Goal: Obtain resource: Obtain resource

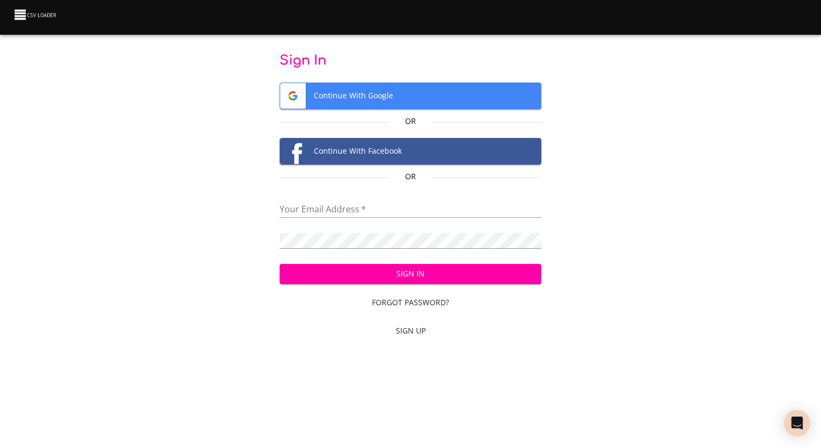
click at [375, 109] on button "Continue With Google" at bounding box center [411, 96] width 262 height 27
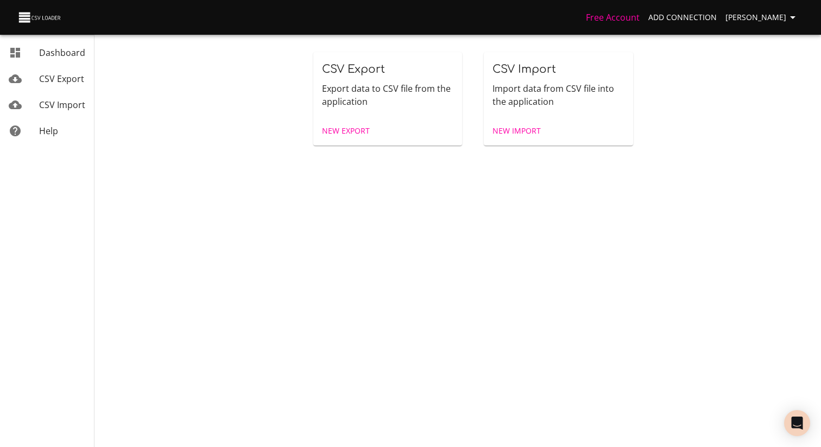
click at [40, 67] on link "CSV Export" at bounding box center [47, 79] width 94 height 26
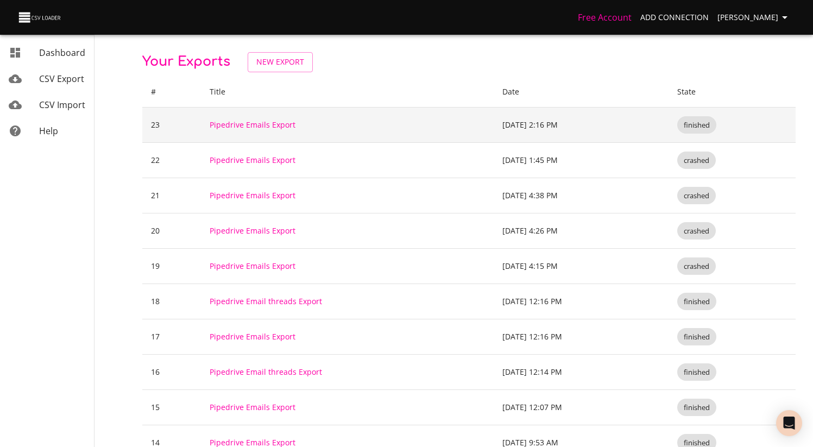
click at [417, 127] on td "Pipedrive Emails Export" at bounding box center [347, 124] width 292 height 35
click at [259, 126] on link "Pipedrive Emails Export" at bounding box center [253, 124] width 86 height 10
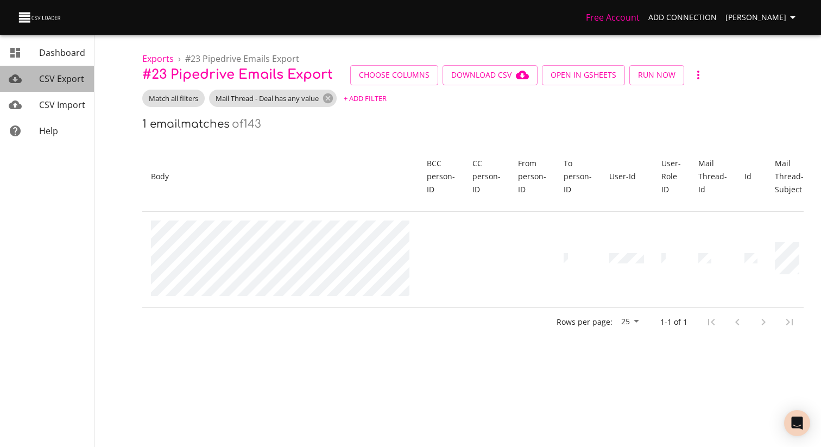
click at [61, 91] on link "CSV Export" at bounding box center [47, 79] width 94 height 26
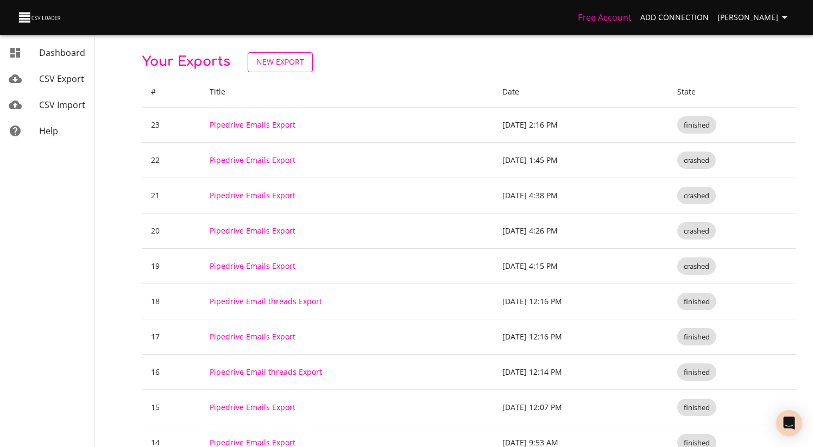
click at [284, 67] on span "New Export" at bounding box center [280, 62] width 48 height 14
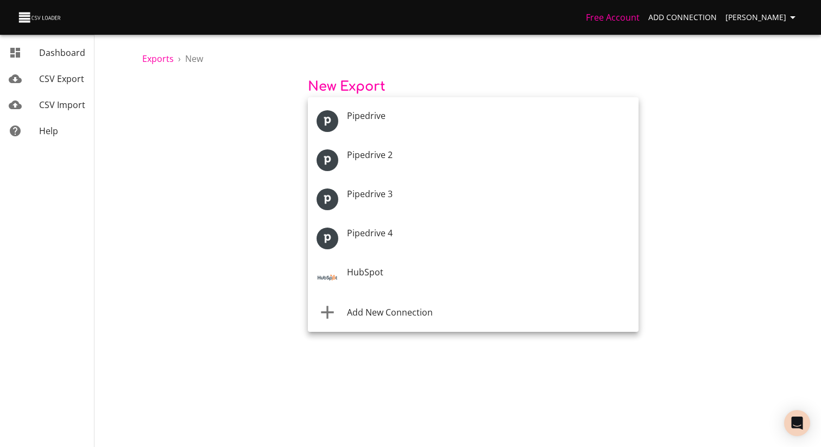
click at [383, 118] on body "Free Account Add Connection [PERSON_NAME] Dashboard CSV Export CSV Import Help …" at bounding box center [410, 223] width 821 height 447
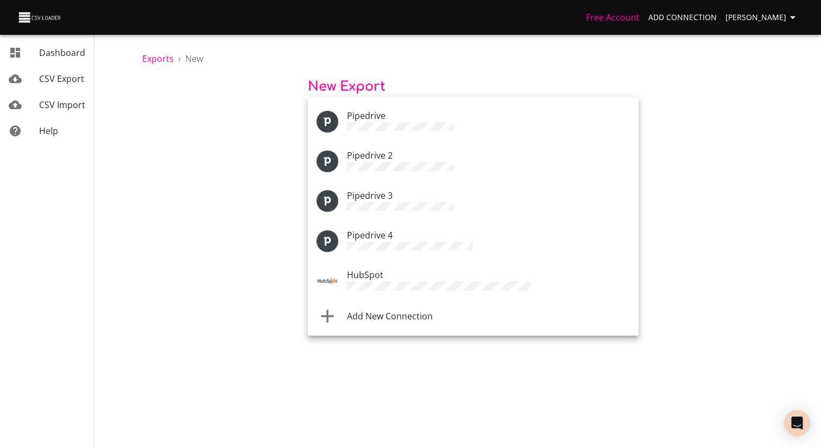
click at [400, 314] on span "Add New Connection" at bounding box center [390, 316] width 86 height 12
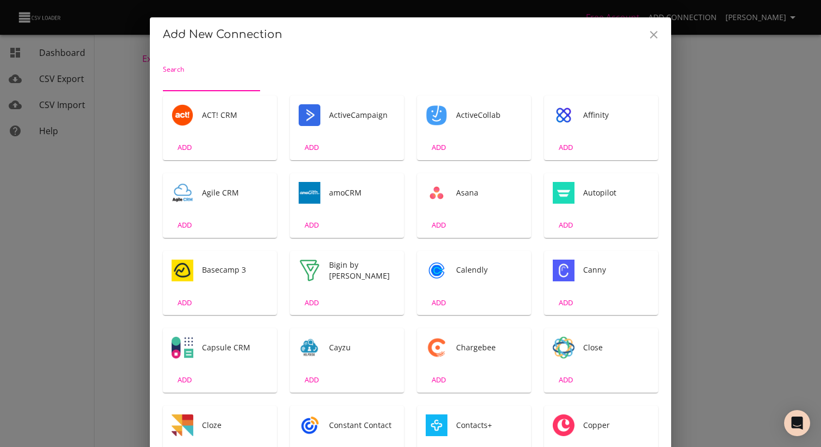
scroll to position [2, 0]
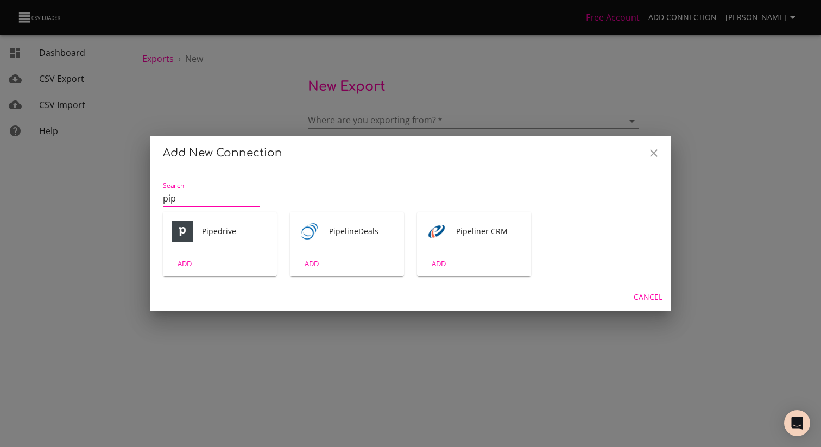
type input "pip"
click at [225, 239] on div "Pipedrive" at bounding box center [220, 231] width 114 height 39
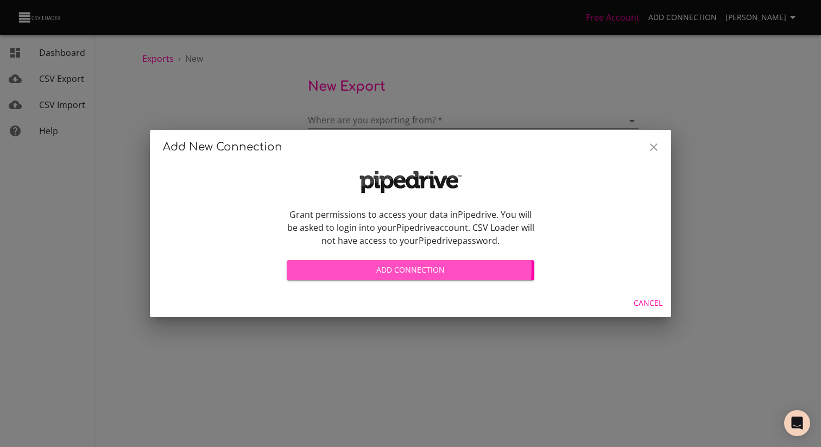
click at [358, 267] on span "Add Connection" at bounding box center [410, 270] width 230 height 14
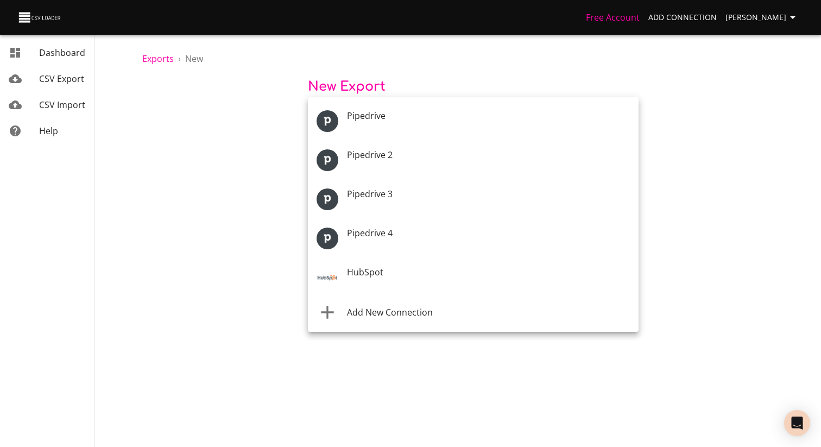
click at [407, 118] on body "Free Account Add Connection [PERSON_NAME] Dashboard CSV Export CSV Import Help …" at bounding box center [410, 223] width 821 height 447
click at [381, 321] on li "Add New Connection" at bounding box center [473, 313] width 331 height 30
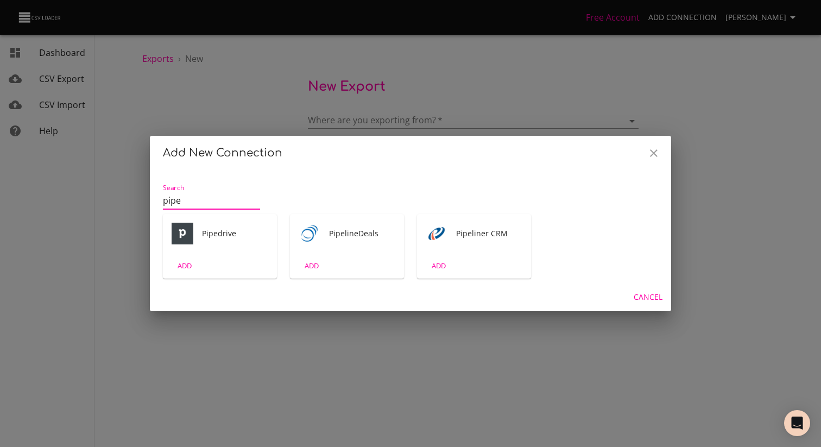
type input "pipe"
click at [201, 210] on div "Pipedrive ADD" at bounding box center [219, 246] width 127 height 78
click at [202, 231] on span "Pipedrive" at bounding box center [235, 233] width 66 height 11
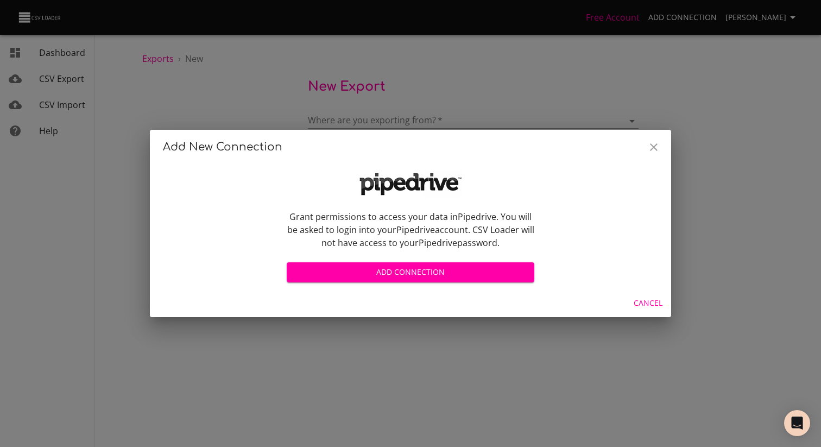
click at [386, 287] on div "Grant permissions to access your data in Pipedrive . You will be asked to login…" at bounding box center [410, 226] width 261 height 129
click at [394, 275] on span "Add Connection" at bounding box center [410, 273] width 230 height 14
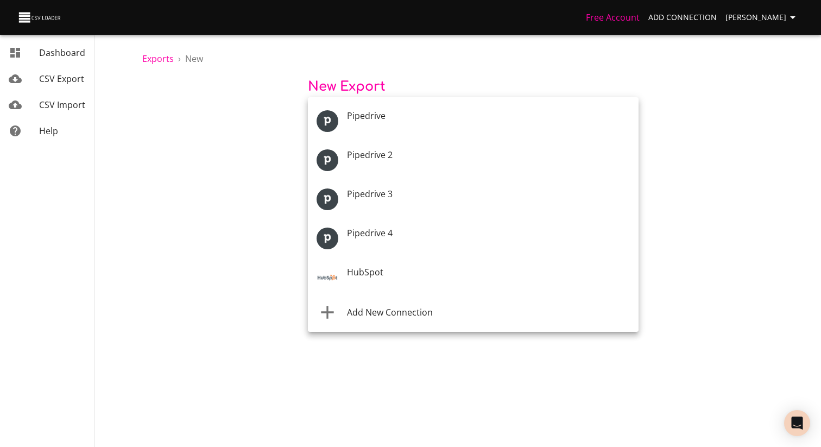
click at [403, 122] on body "Free Account Add Connection [PERSON_NAME] Dashboard CSV Export CSV Import Help …" at bounding box center [410, 223] width 821 height 447
click at [393, 319] on li "Add New Connection" at bounding box center [473, 312] width 331 height 30
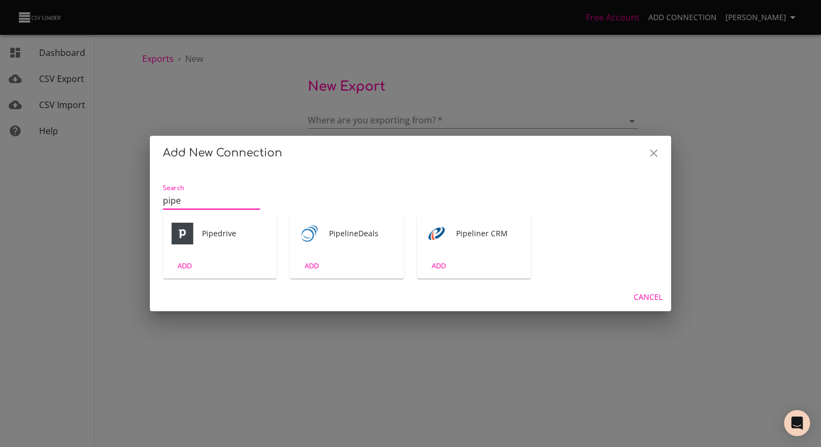
type input "pipe"
click at [207, 271] on div "ADD" at bounding box center [220, 266] width 114 height 26
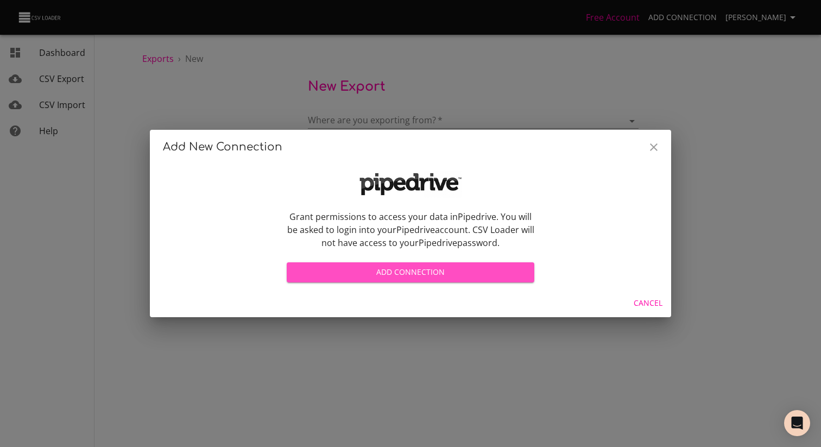
click at [413, 274] on span "Add Connection" at bounding box center [410, 273] width 230 height 14
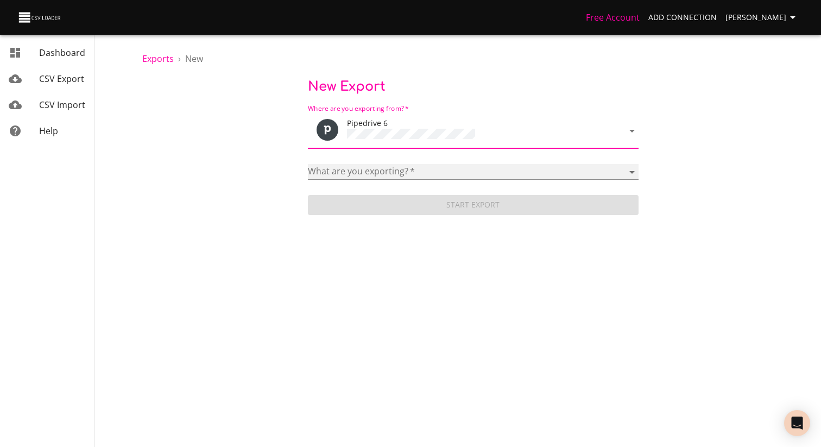
click at [388, 164] on select "Activities Activity Types Deal Products Deals Email Threads Emails Notes Organi…" at bounding box center [473, 172] width 331 height 16
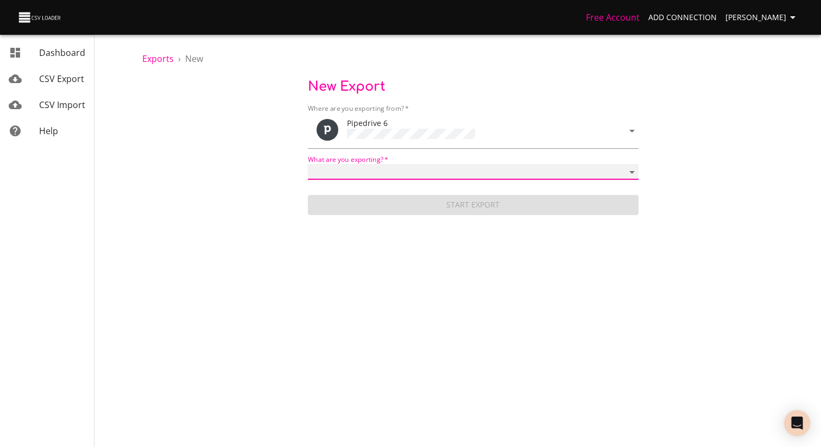
select select "mail_messages"
click at [308, 164] on select "Activities Activity Types Deal Products Deals Email Threads Emails Notes Organi…" at bounding box center [473, 172] width 331 height 16
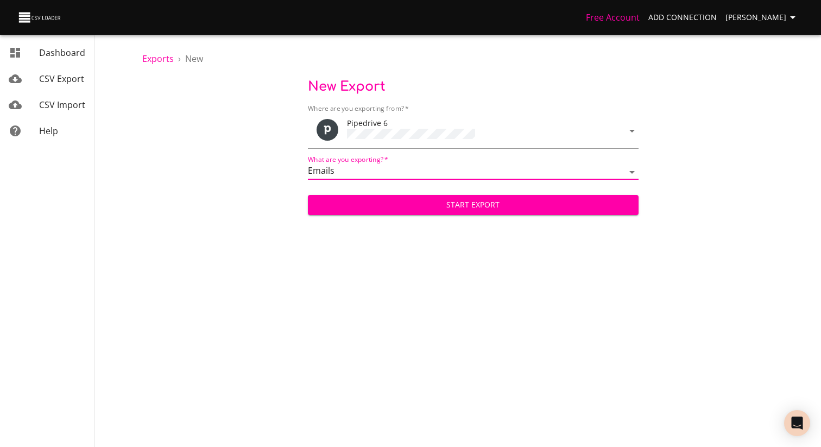
click at [453, 204] on span "Start Export" at bounding box center [473, 205] width 313 height 14
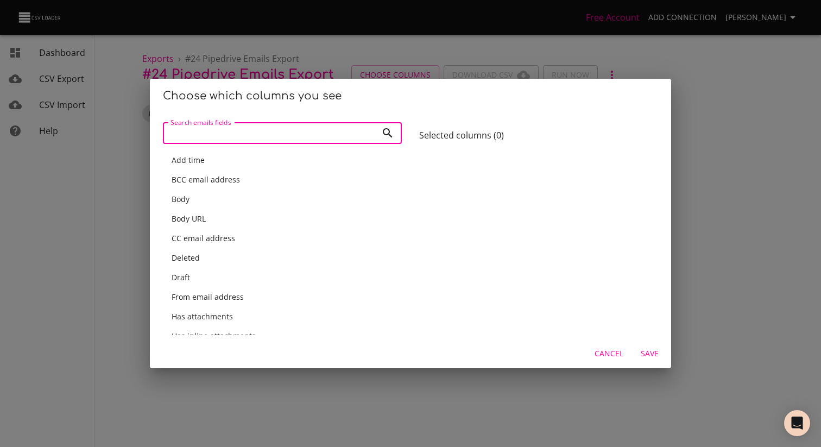
click at [274, 201] on div "Body" at bounding box center [283, 199] width 222 height 11
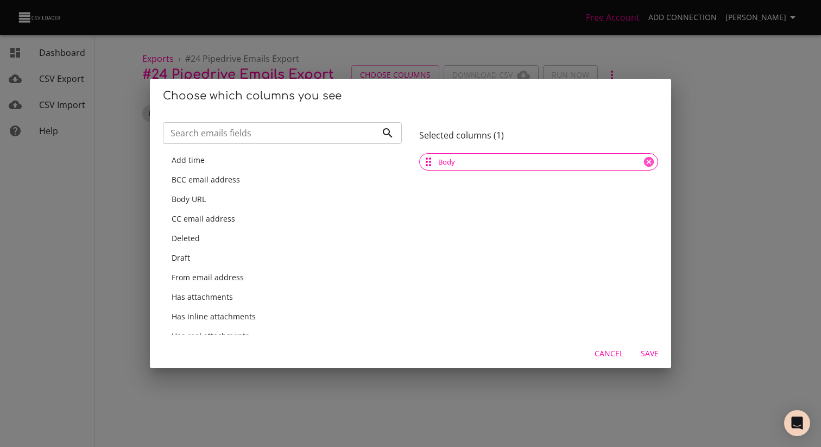
click at [332, 137] on input "Search emails fields" at bounding box center [270, 133] width 214 height 22
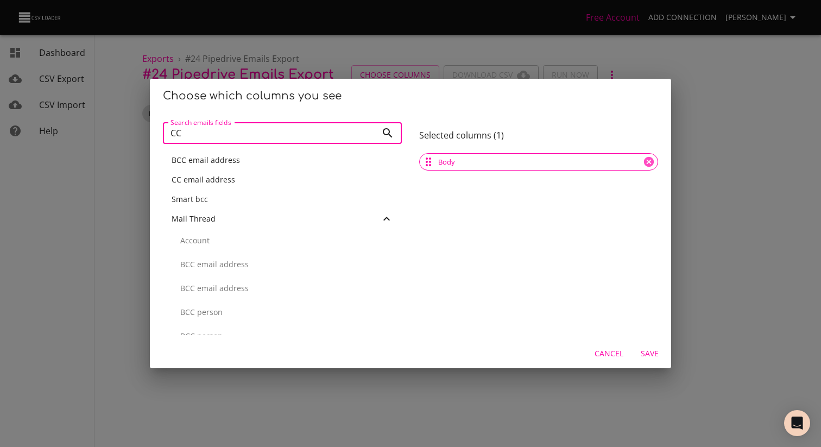
click at [249, 180] on div "CC email address" at bounding box center [283, 179] width 222 height 11
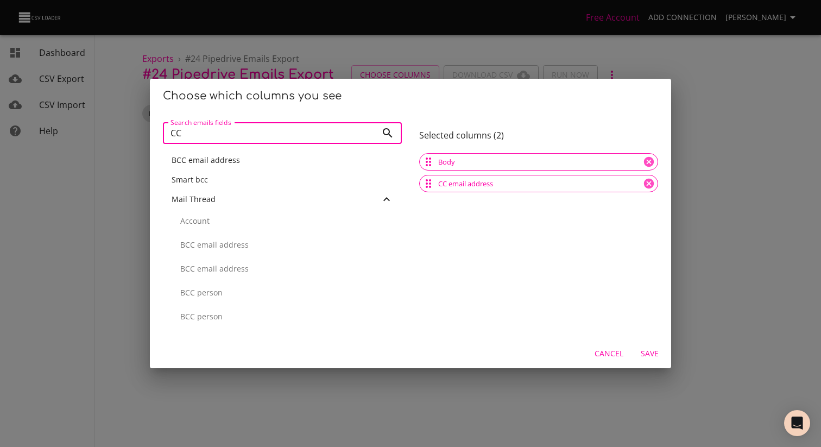
click at [260, 133] on input "CC" at bounding box center [270, 133] width 214 height 22
click at [237, 183] on span "From email address" at bounding box center [208, 179] width 72 height 10
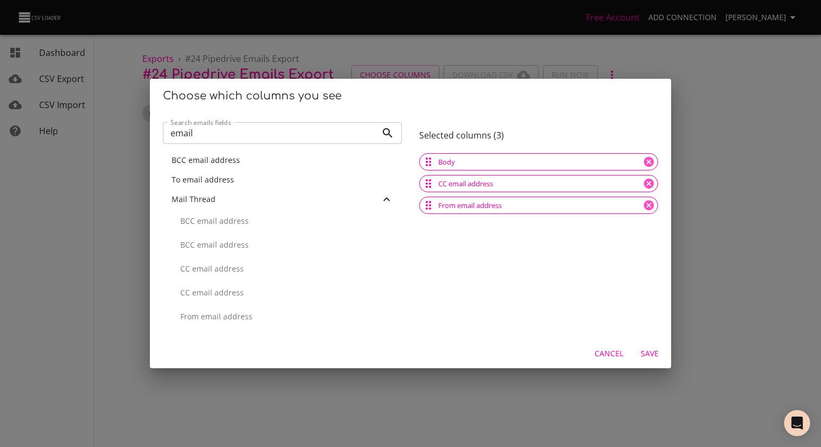
click at [237, 182] on div "To email address" at bounding box center [283, 179] width 222 height 11
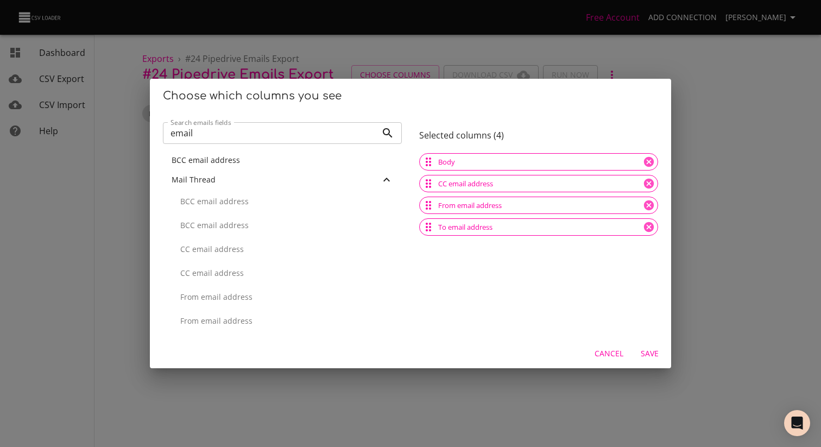
click at [241, 140] on input "email" at bounding box center [270, 133] width 214 height 22
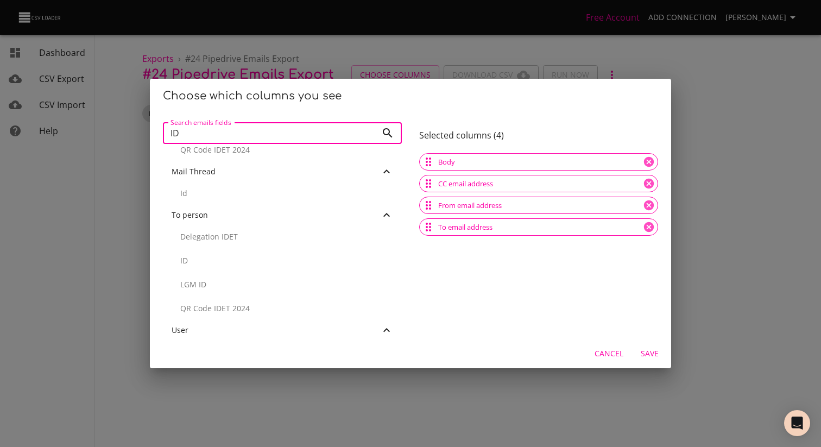
scroll to position [425, 0]
click at [275, 189] on p "Id" at bounding box center [286, 190] width 213 height 11
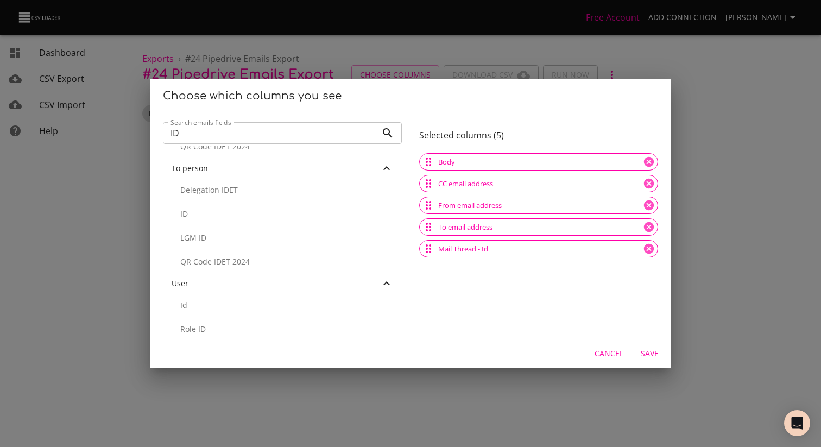
scroll to position [434, 0]
click at [248, 297] on p "Id" at bounding box center [286, 295] width 213 height 11
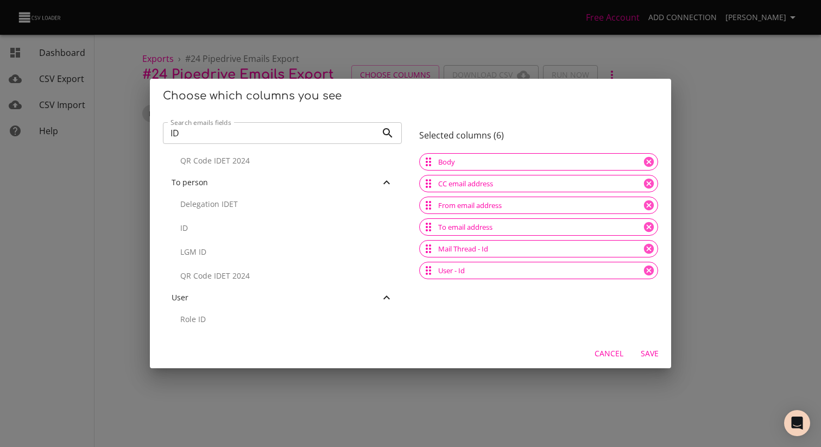
click at [256, 231] on p "ID" at bounding box center [286, 228] width 213 height 11
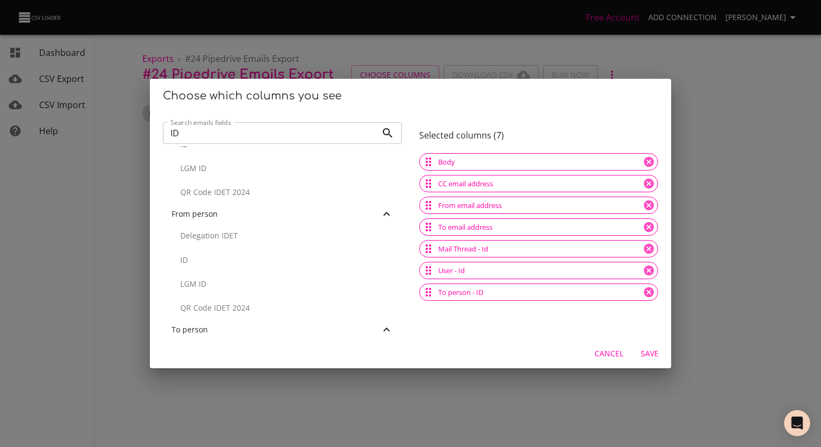
click at [237, 256] on p "ID" at bounding box center [286, 260] width 213 height 11
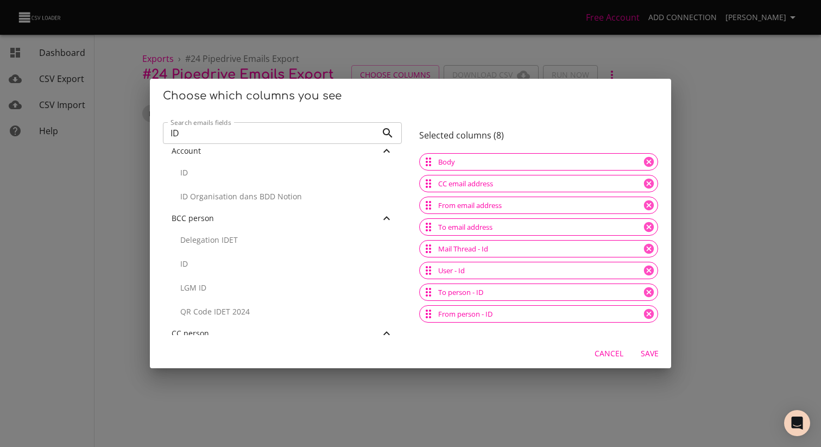
scroll to position [0, 0]
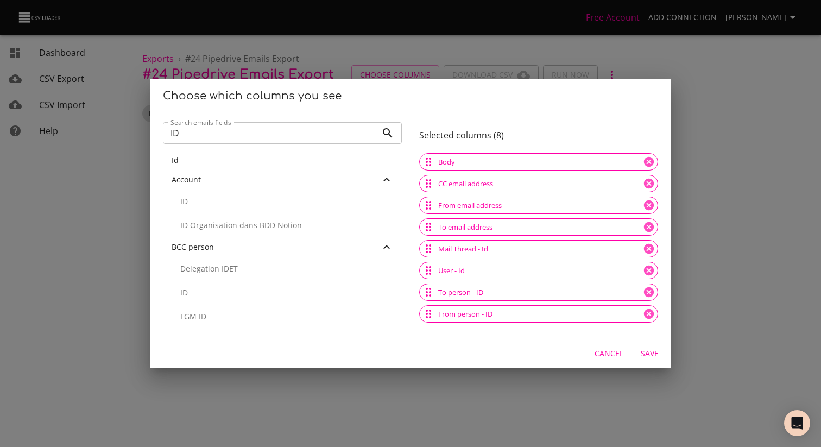
click at [255, 140] on input "ID" at bounding box center [270, 133] width 214 height 22
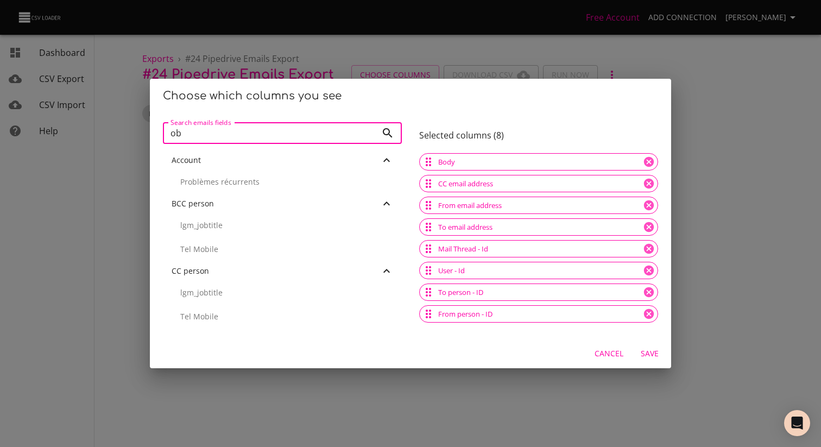
type input "o"
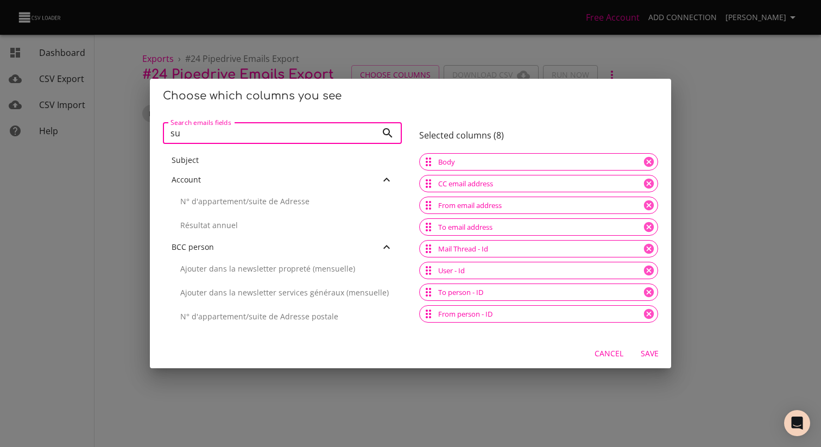
type input "su"
click at [213, 163] on div "Subject" at bounding box center [283, 160] width 222 height 11
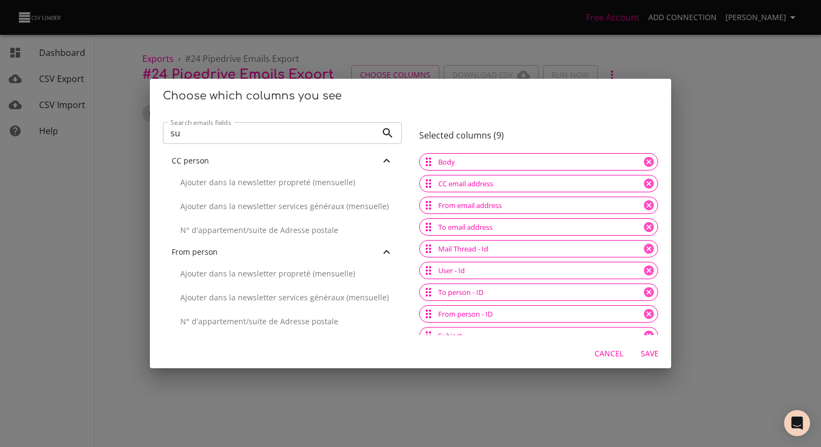
click at [659, 354] on span "Save" at bounding box center [649, 354] width 26 height 14
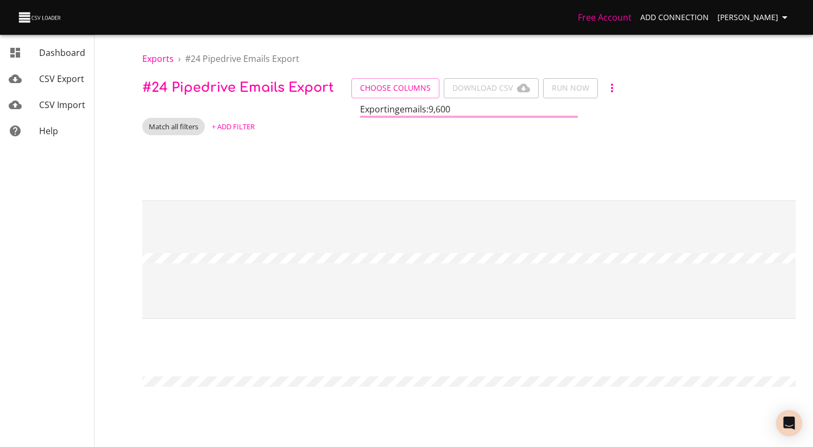
scroll to position [0, 2238]
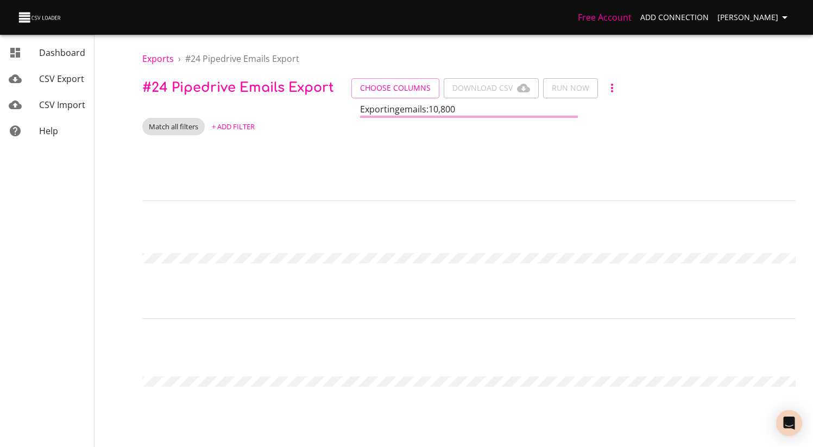
click at [304, 123] on div "Match all filters + Add Filter" at bounding box center [468, 126] width 653 height 17
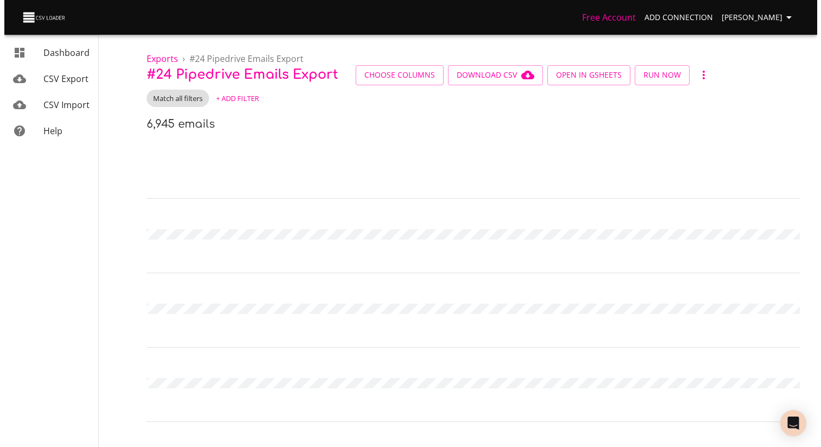
scroll to position [0, 2246]
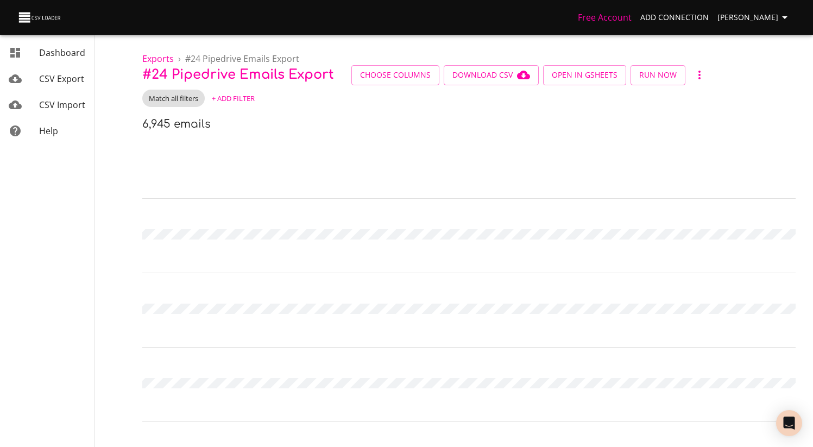
click at [229, 94] on span "+ Add Filter" at bounding box center [233, 98] width 43 height 12
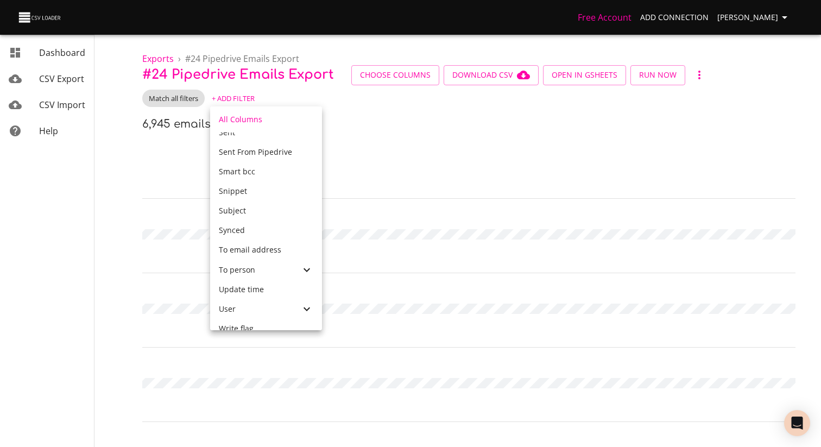
scroll to position [537, 0]
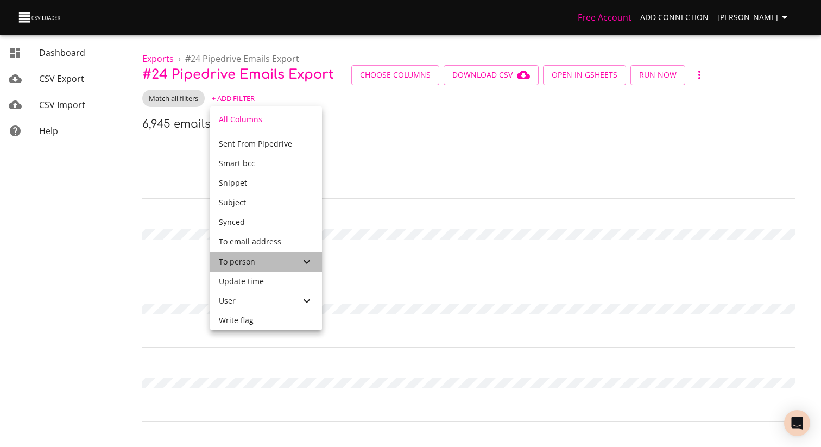
click at [268, 263] on div "To person" at bounding box center [259, 261] width 81 height 11
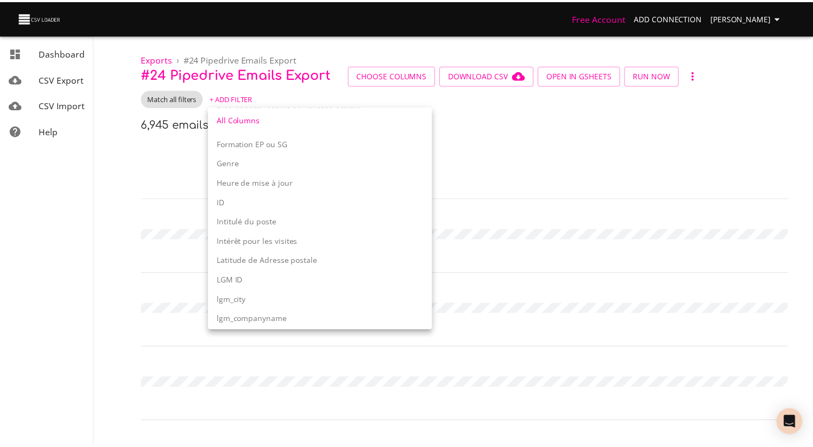
scroll to position [1288, 0]
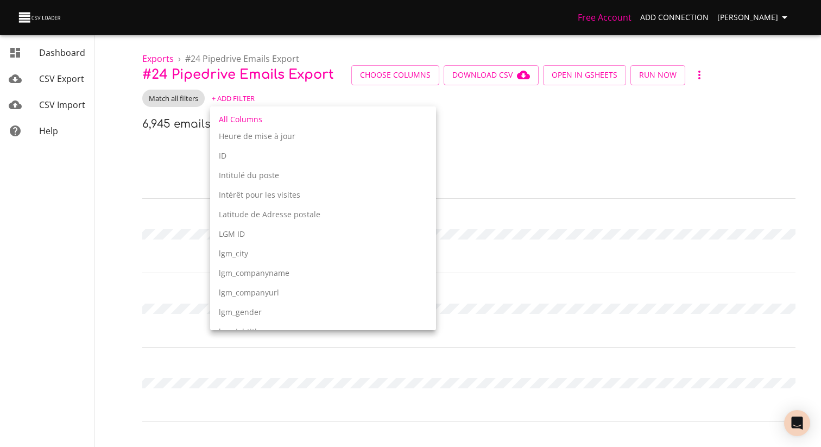
click at [271, 160] on p "ID" at bounding box center [323, 155] width 209 height 11
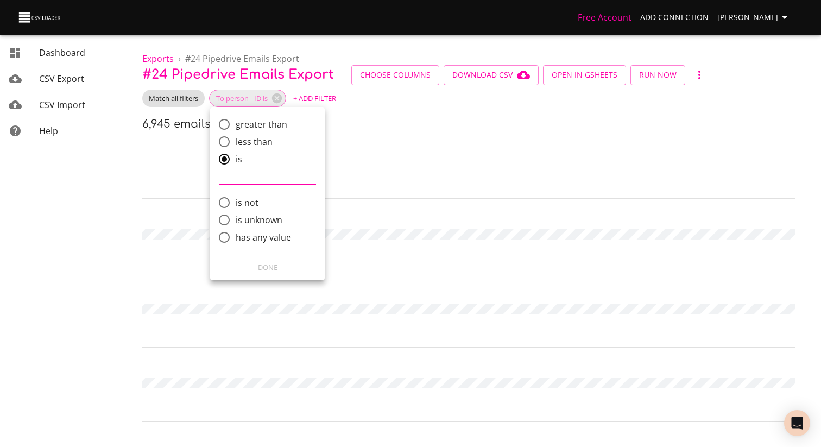
click at [242, 239] on span "has any value" at bounding box center [263, 237] width 55 height 13
click at [236, 239] on input "has any value" at bounding box center [224, 237] width 23 height 23
radio input "true"
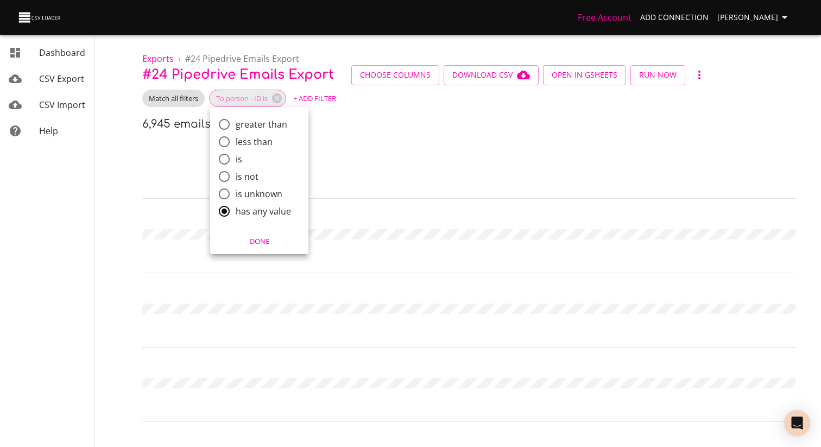
click at [250, 247] on button "Done" at bounding box center [260, 241] width 90 height 17
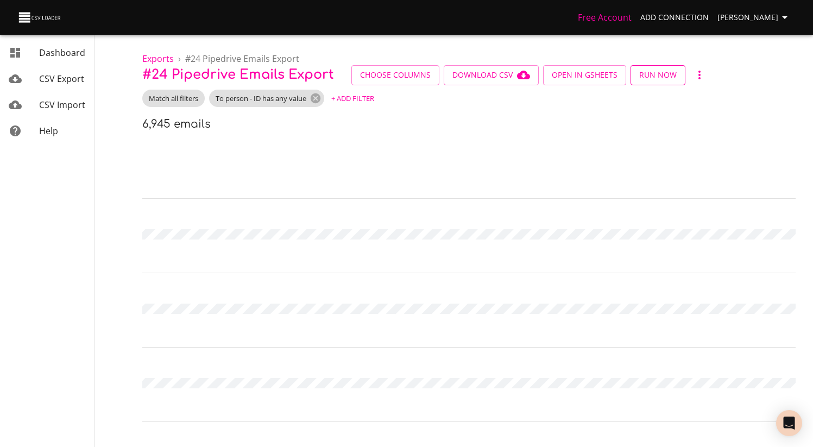
click at [672, 76] on span "Run Now" at bounding box center [657, 75] width 37 height 14
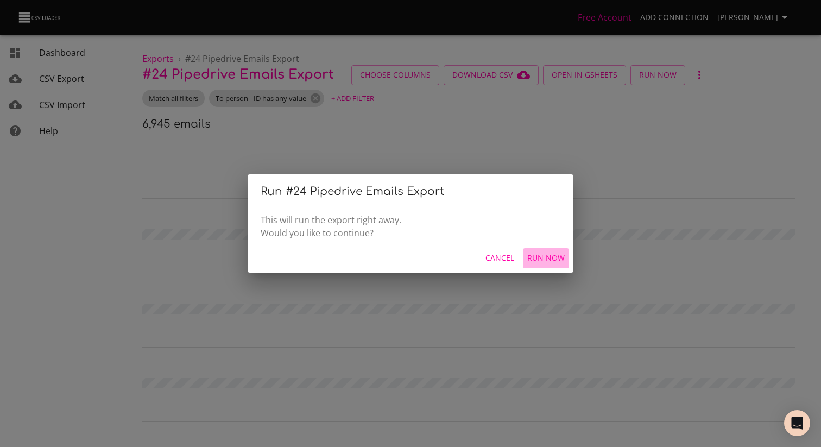
click at [537, 249] on button "Run Now" at bounding box center [546, 258] width 46 height 20
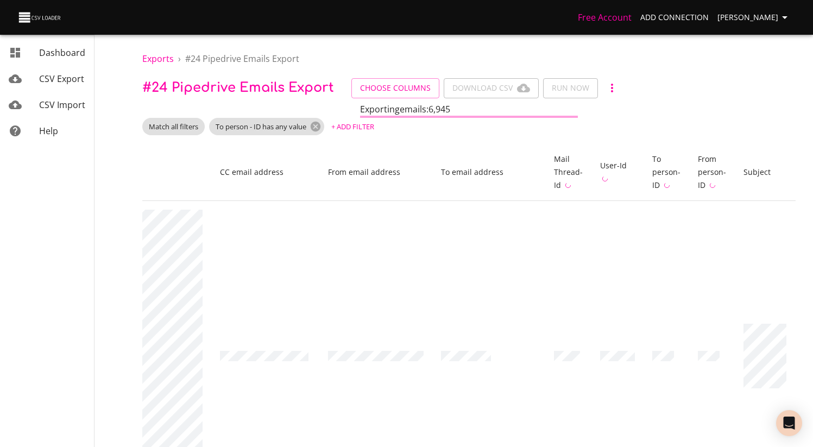
scroll to position [0, 1317]
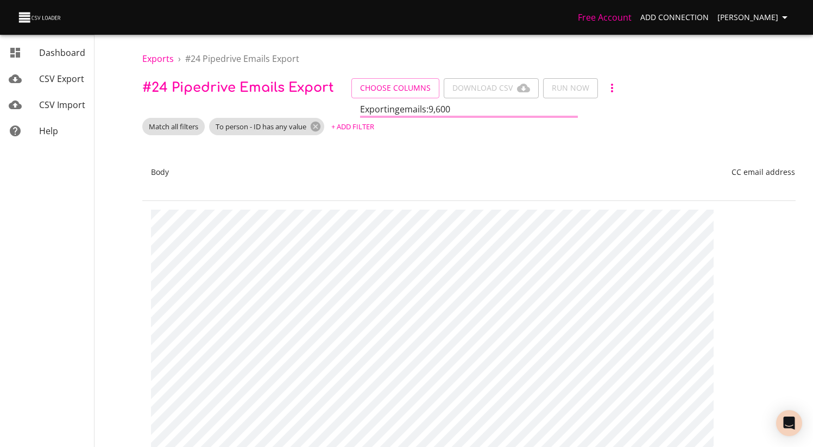
click at [665, 86] on p "# 24 Pipedrive Emails Export Choose Columns Download CSV Run Now" at bounding box center [468, 88] width 653 height 20
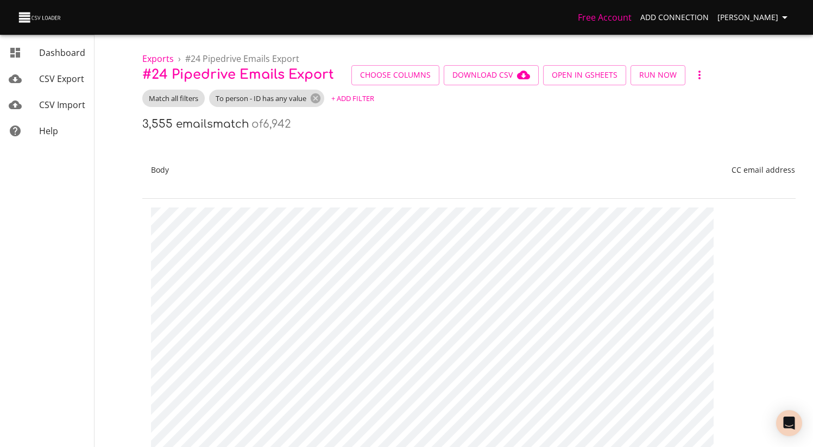
click at [497, 132] on div "3,555 emails match of 6,942" at bounding box center [468, 124] width 653 height 17
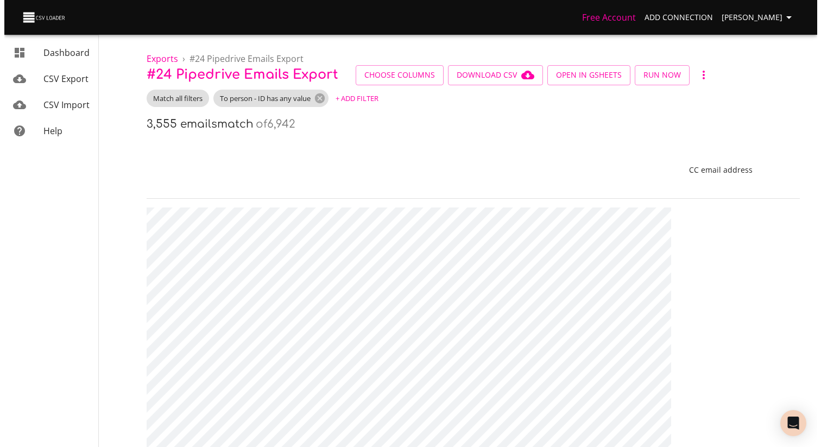
scroll to position [0, 0]
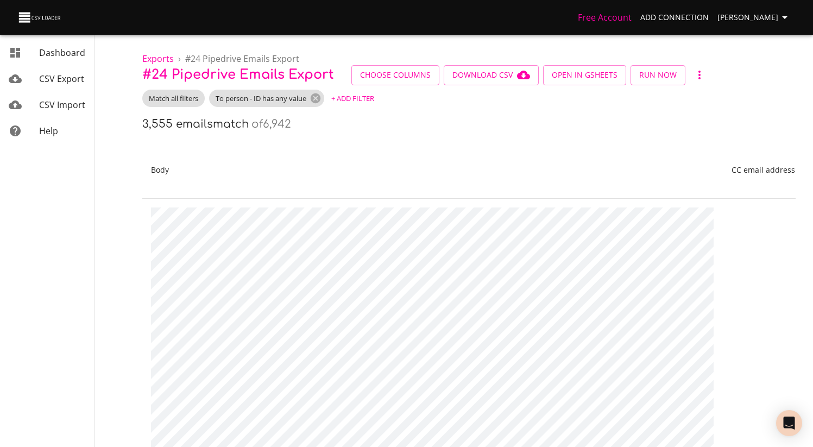
click at [350, 95] on span "+ Add Filter" at bounding box center [352, 98] width 43 height 12
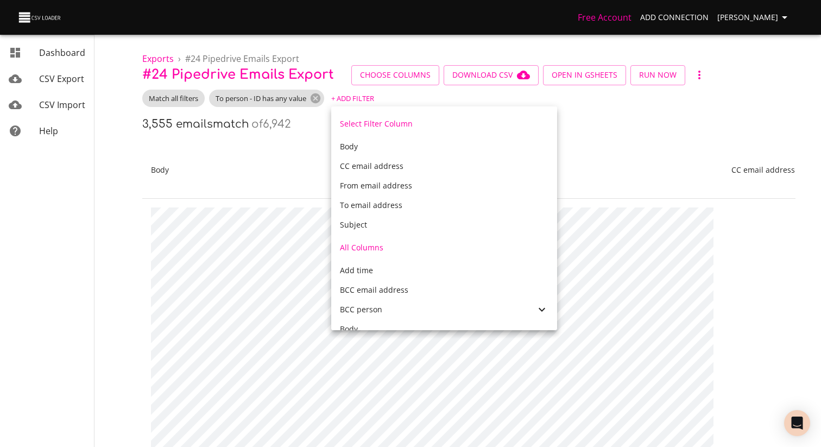
click at [276, 149] on div at bounding box center [410, 223] width 821 height 447
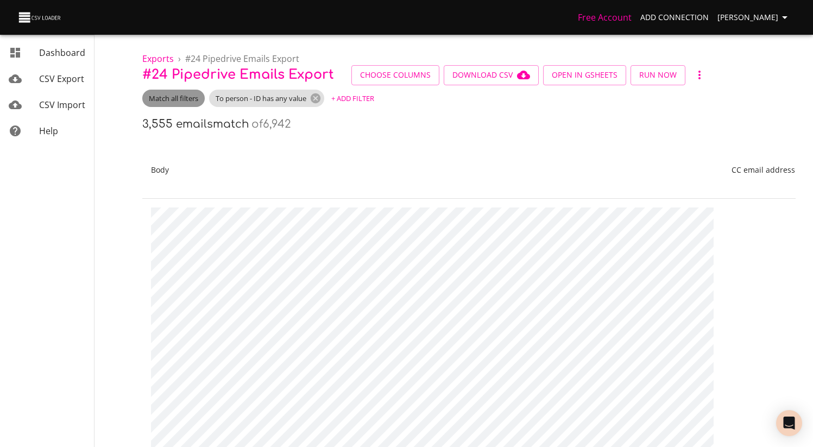
click at [160, 97] on span "Match all filters" at bounding box center [173, 98] width 62 height 10
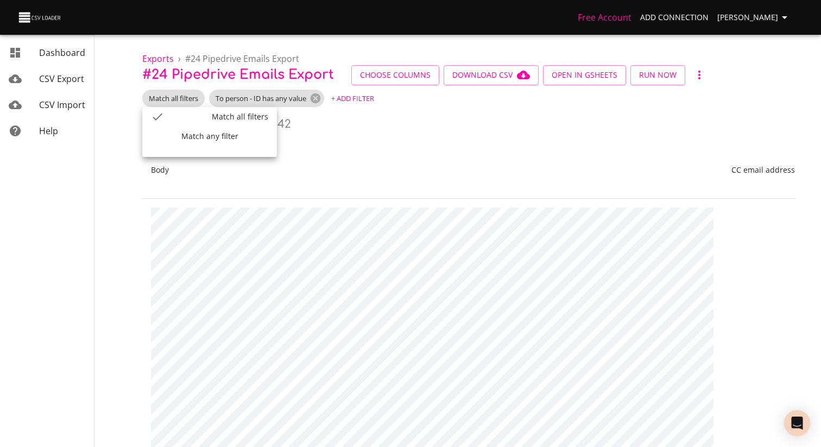
click at [435, 135] on div at bounding box center [410, 223] width 821 height 447
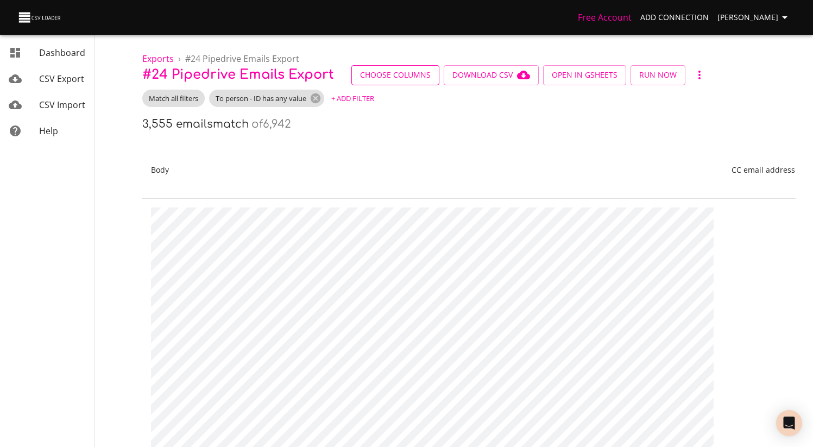
click at [398, 66] on button "Choose Columns" at bounding box center [395, 75] width 88 height 20
